Goal: Use online tool/utility

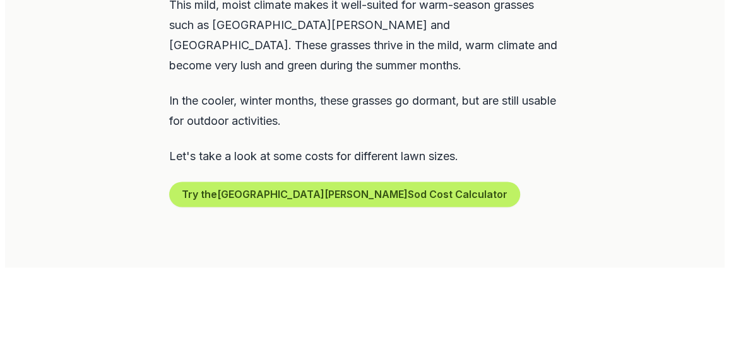
scroll to position [757, 0]
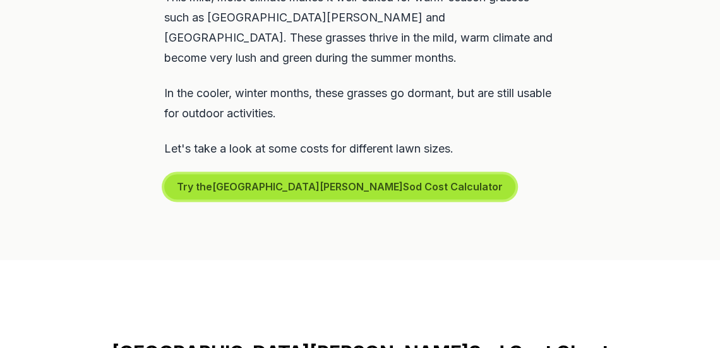
click at [318, 174] on button "Try the [GEOGRAPHIC_DATA] Sod Cost Calculator" at bounding box center [339, 186] width 351 height 25
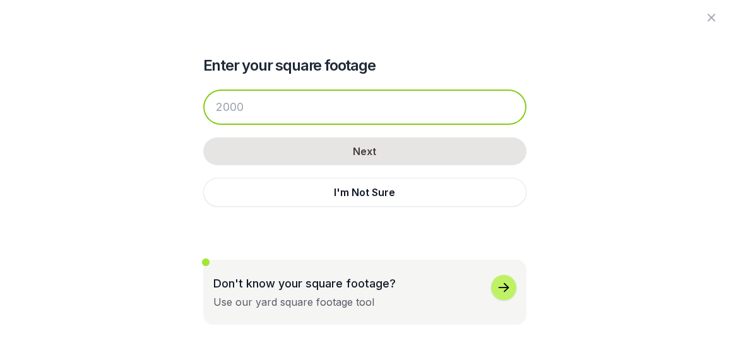
drag, startPoint x: 251, startPoint y: 111, endPoint x: 149, endPoint y: 107, distance: 102.3
click at [153, 107] on div "Enter your square footage Next I'm Not Sure Don't know your square footage? Use…" at bounding box center [364, 162] width 687 height 325
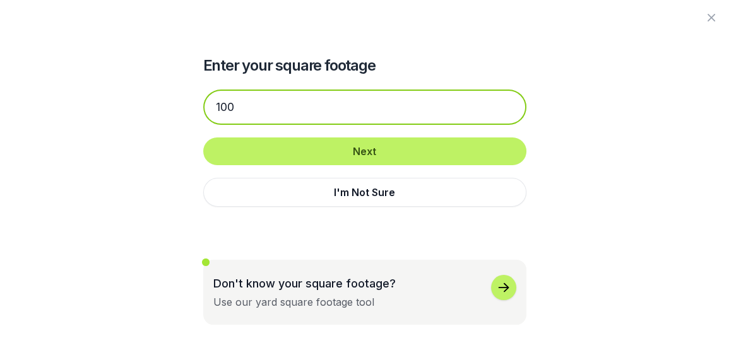
click at [232, 106] on input "100" at bounding box center [364, 107] width 323 height 35
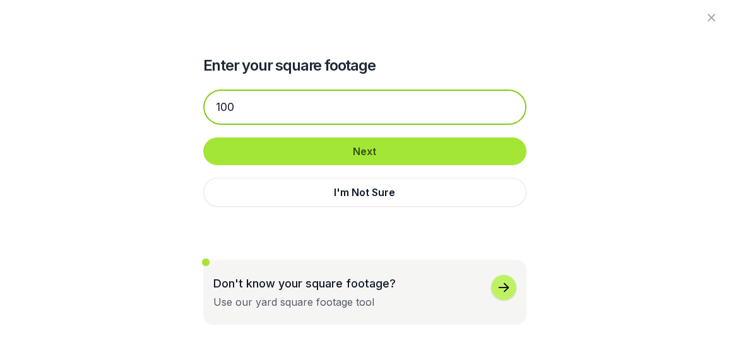
type input "100"
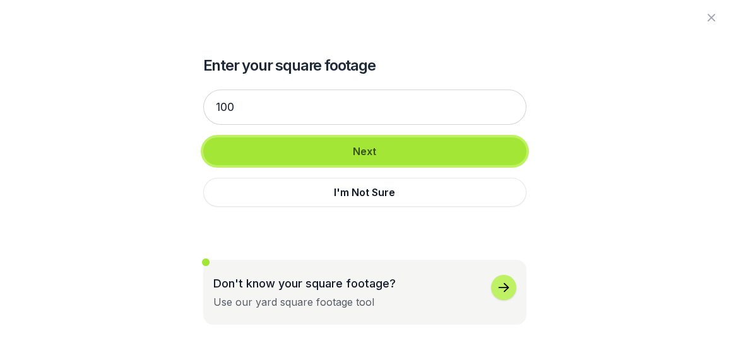
click at [341, 153] on button "Next" at bounding box center [364, 152] width 323 height 28
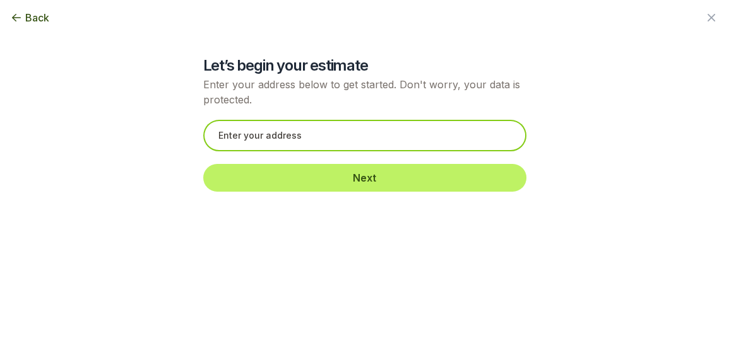
click at [272, 131] on input "text" at bounding box center [364, 136] width 323 height 32
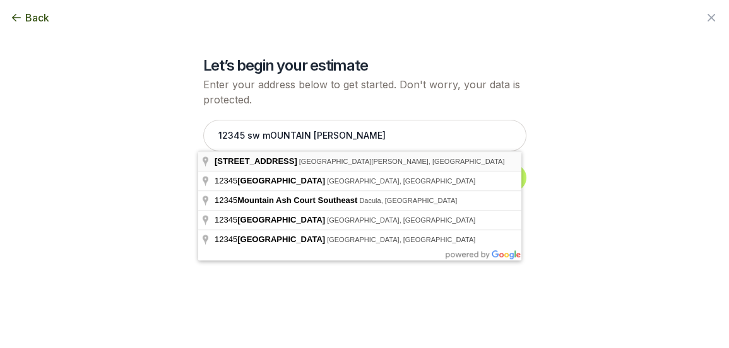
type input "[STREET_ADDRESS][PERSON_NAME]"
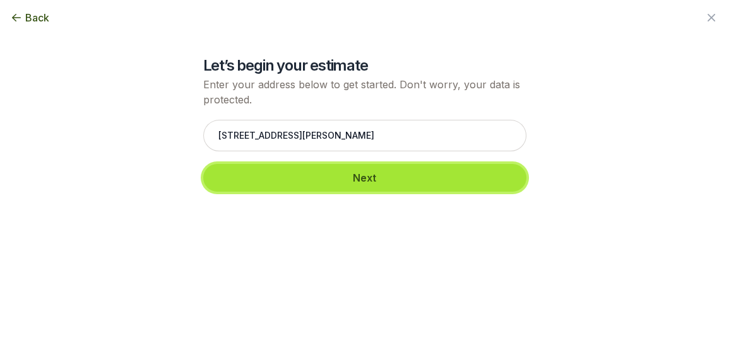
click at [362, 177] on button "Next" at bounding box center [364, 178] width 323 height 28
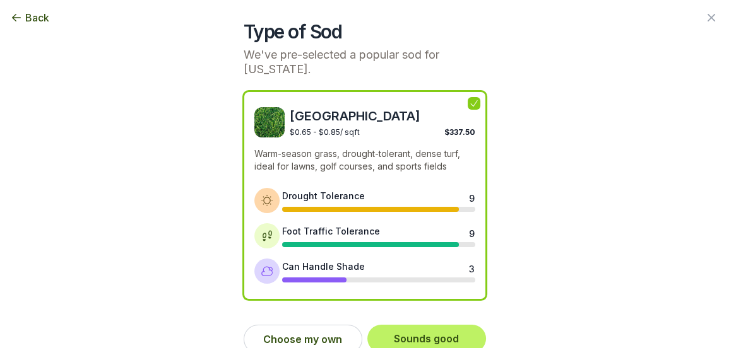
scroll to position [52, 0]
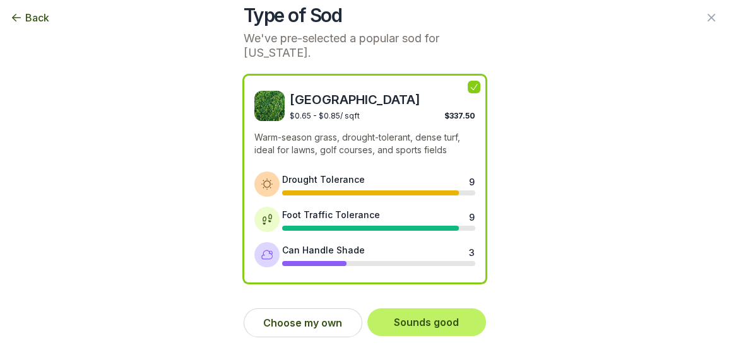
click at [68, 169] on div "Type of Sod We've pre-selected a popular sod for [US_STATE]. Bermuda $0.65 - $0…" at bounding box center [364, 148] width 687 height 400
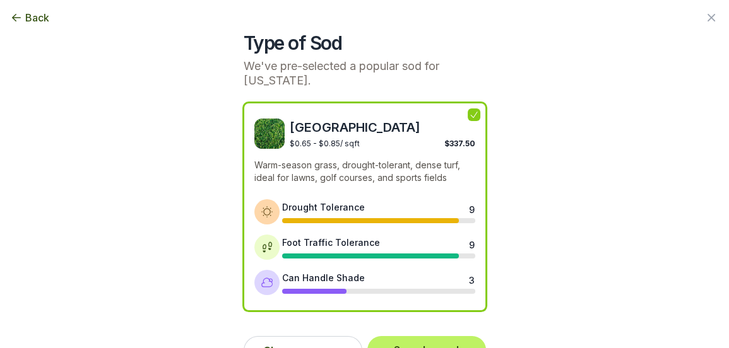
scroll to position [0, 0]
